Goal: Obtain resource: Obtain resource

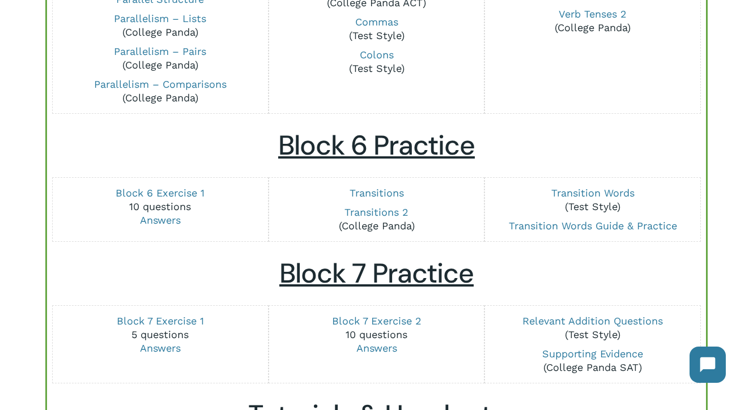
scroll to position [1338, 0]
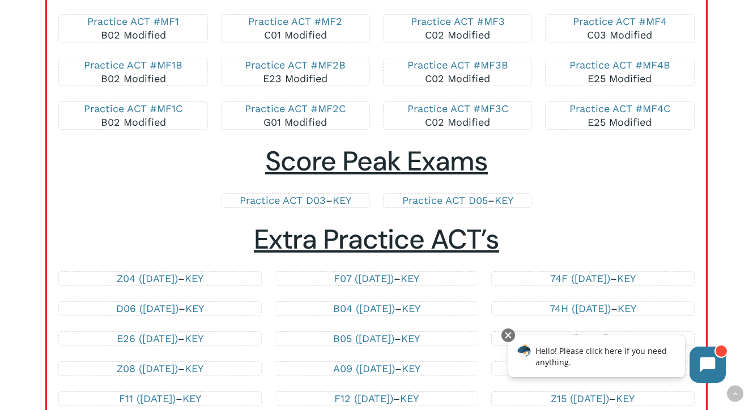
scroll to position [2301, 0]
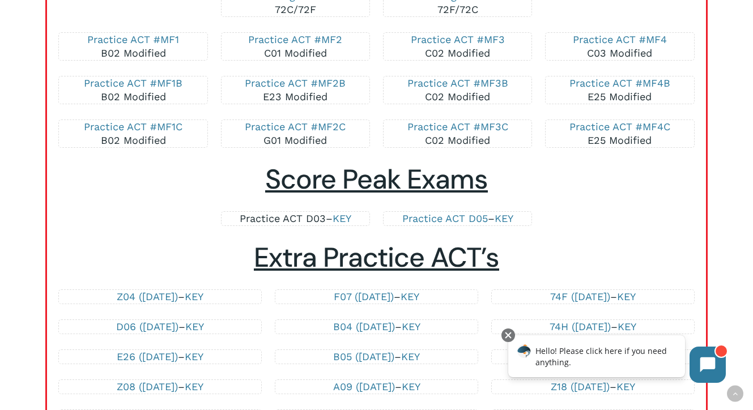
click at [309, 218] on link "Practice ACT D03" at bounding box center [283, 218] width 86 height 12
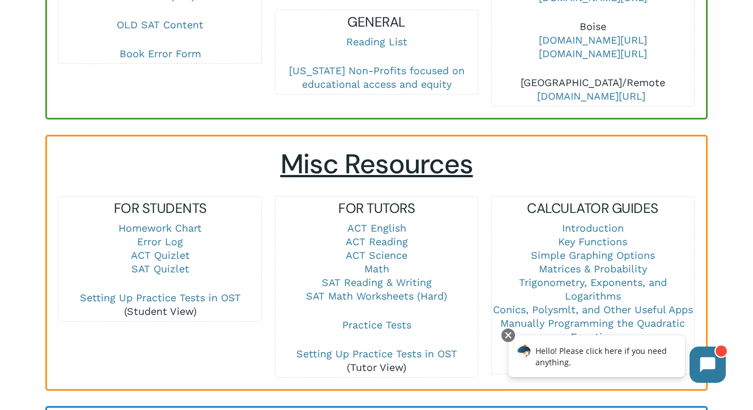
scroll to position [676, 0]
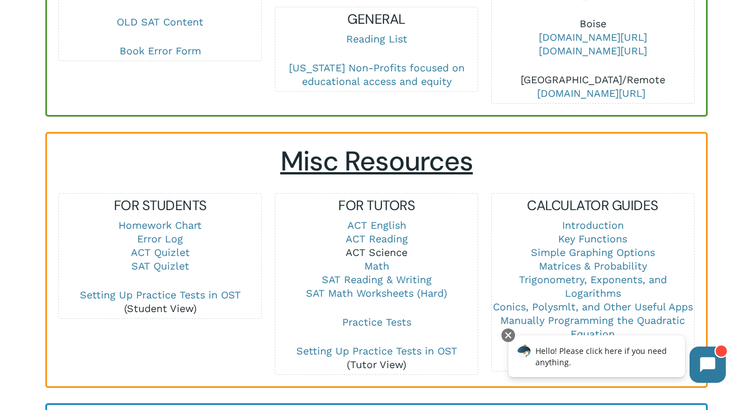
click at [356, 246] on link "ACT Science" at bounding box center [377, 252] width 62 height 12
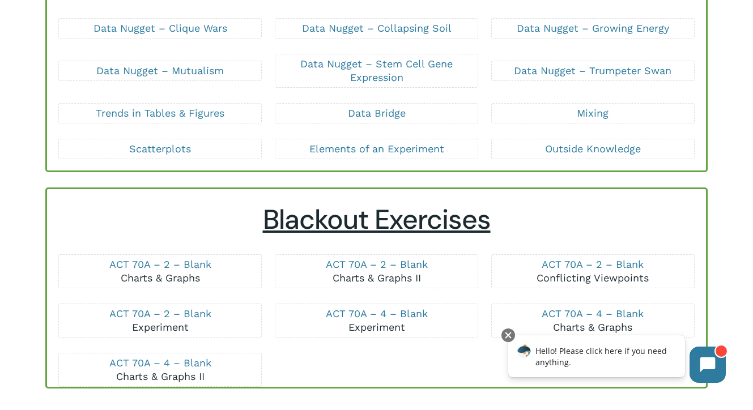
scroll to position [177, 0]
click at [146, 362] on link "ACT 70A – 4 – Blank" at bounding box center [160, 363] width 102 height 12
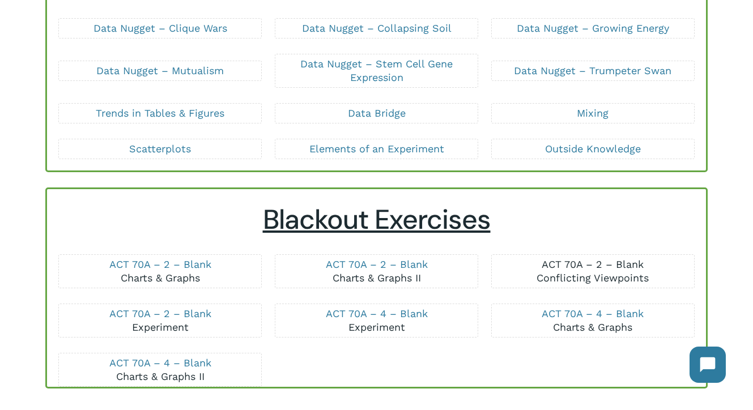
click at [584, 263] on link "ACT 70A – 2 – Blank" at bounding box center [593, 264] width 102 height 12
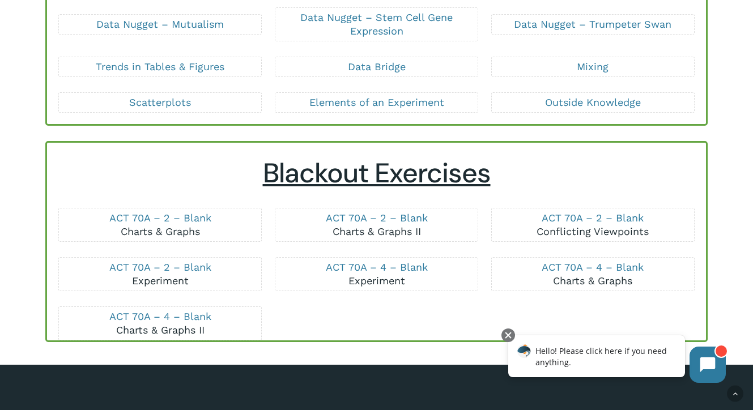
scroll to position [225, 0]
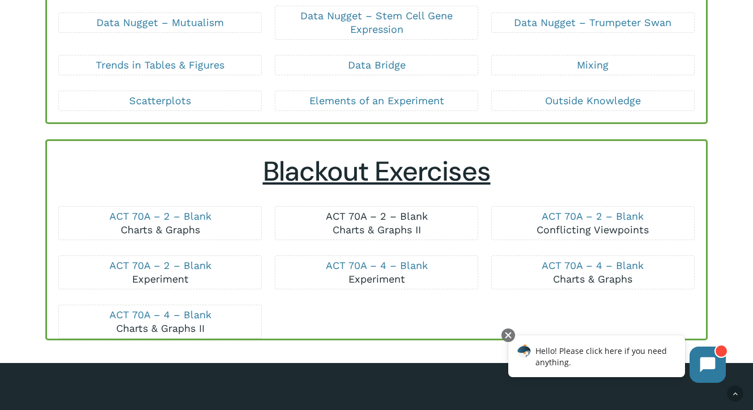
click at [385, 214] on link "ACT 70A – 2 – Blank" at bounding box center [377, 216] width 102 height 12
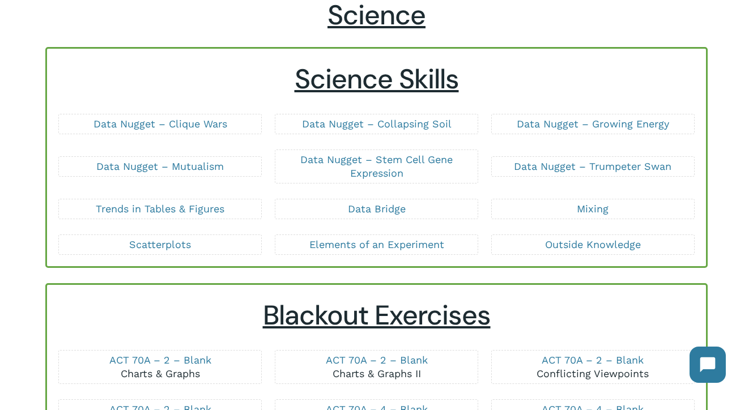
scroll to position [90, 0]
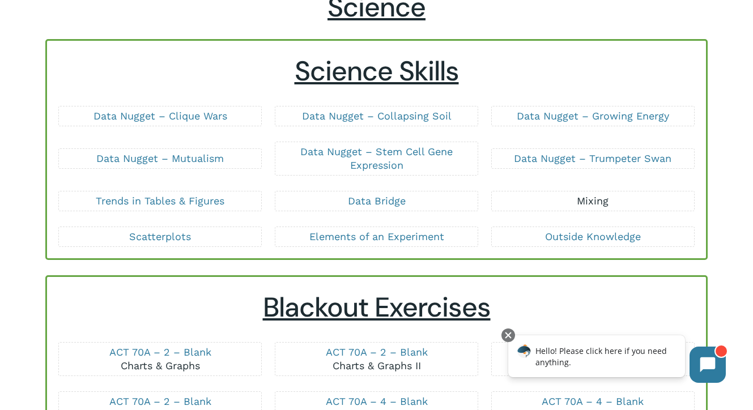
click at [602, 203] on link "Mixing" at bounding box center [593, 201] width 32 height 12
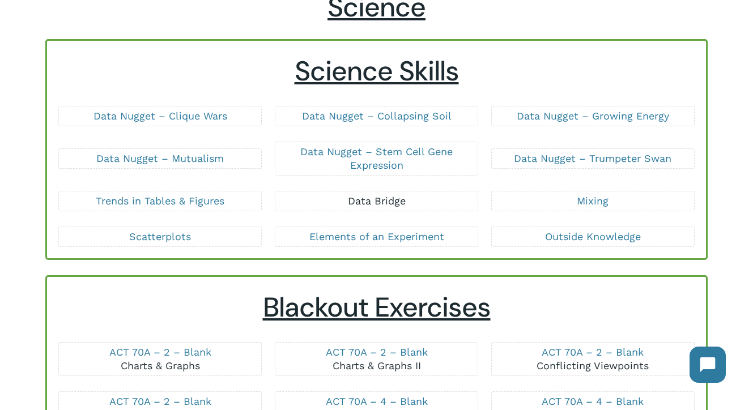
click at [384, 199] on link "Data Bridge" at bounding box center [377, 201] width 58 height 12
click at [214, 199] on link "Trends in Tables & Figures" at bounding box center [160, 201] width 129 height 12
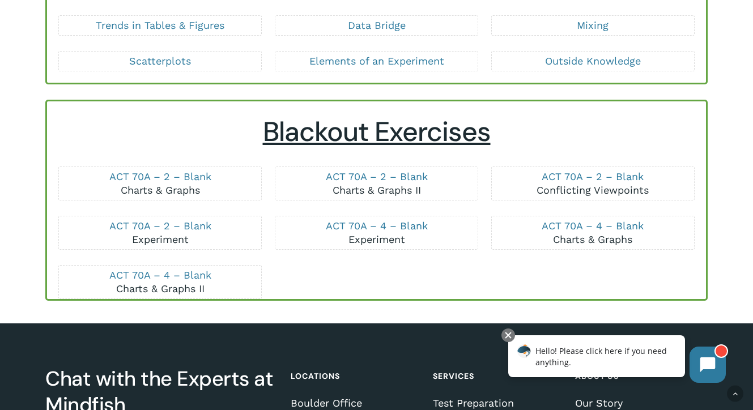
scroll to position [279, 0]
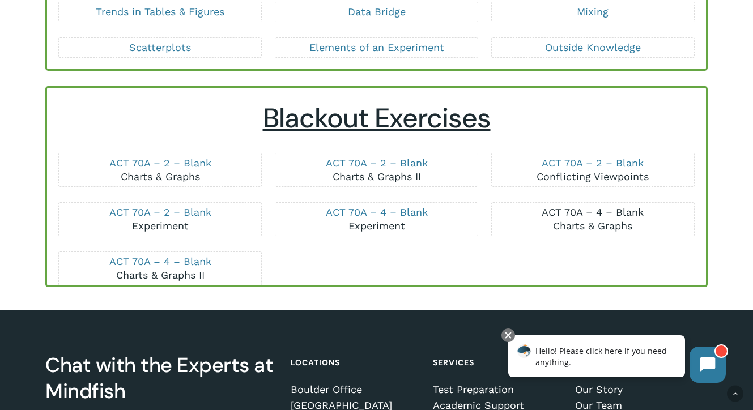
click at [581, 210] on link "ACT 70A – 4 – Blank" at bounding box center [593, 212] width 102 height 12
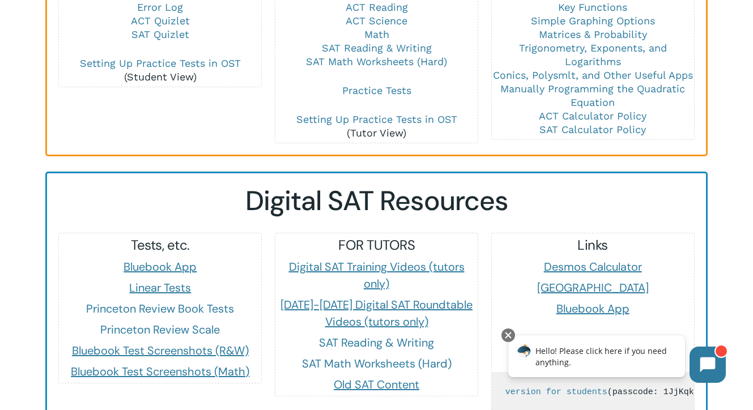
scroll to position [906, 0]
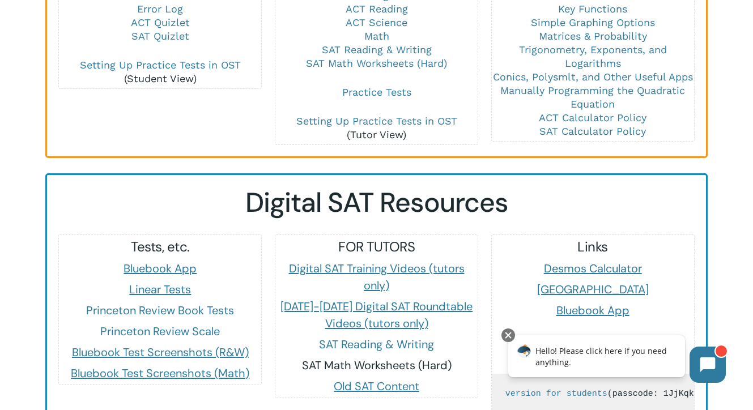
click at [405, 358] on link "SAT Math Worksheets (Hard)" at bounding box center [377, 365] width 150 height 15
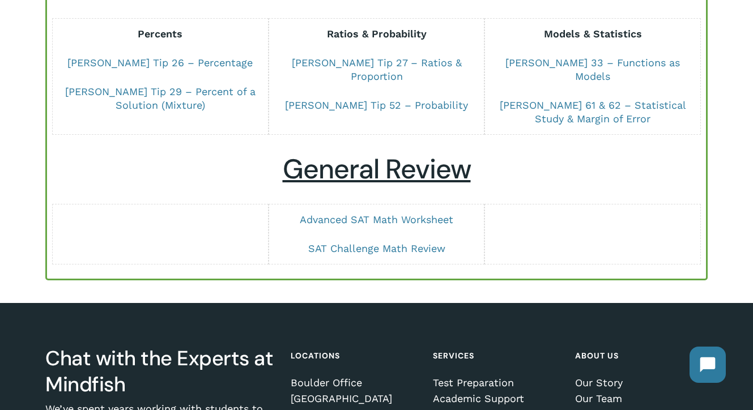
scroll to position [918, 0]
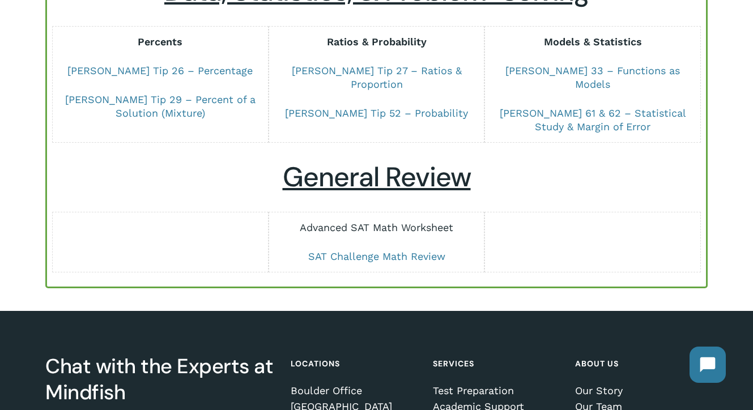
click at [366, 222] on link "Advanced SAT Math Worksheet" at bounding box center [377, 228] width 154 height 12
